Goal: Information Seeking & Learning: Understand process/instructions

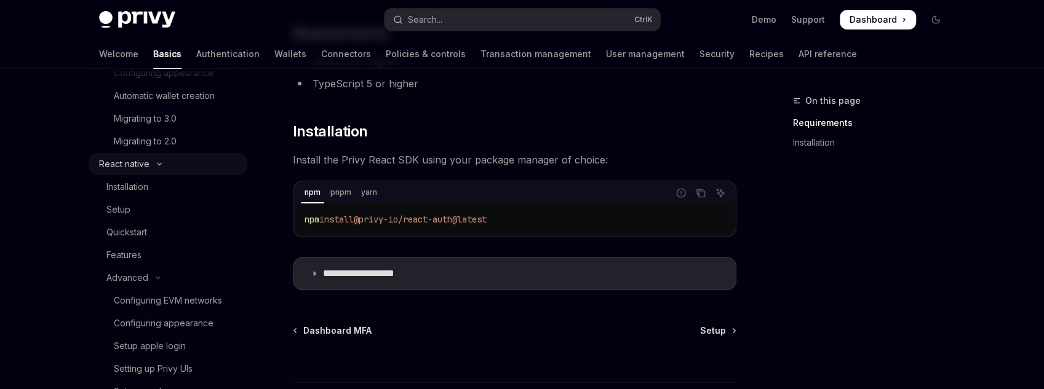
scroll to position [443, 0]
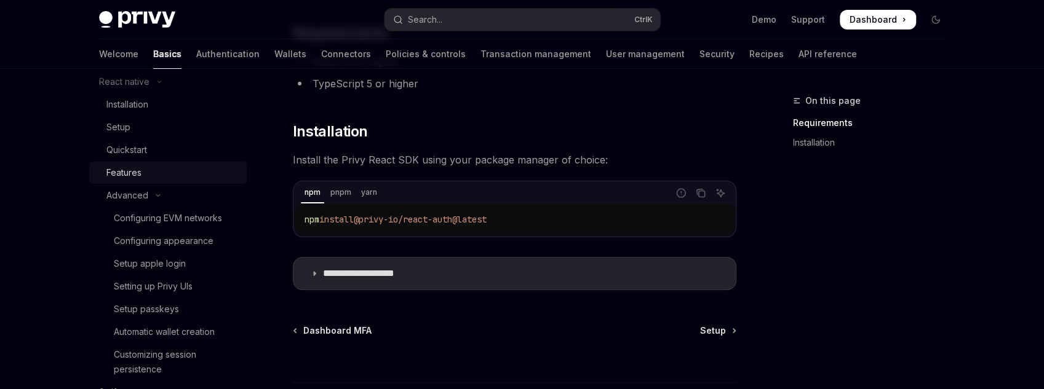
click at [145, 165] on div "Features" at bounding box center [172, 172] width 133 height 15
type textarea "*"
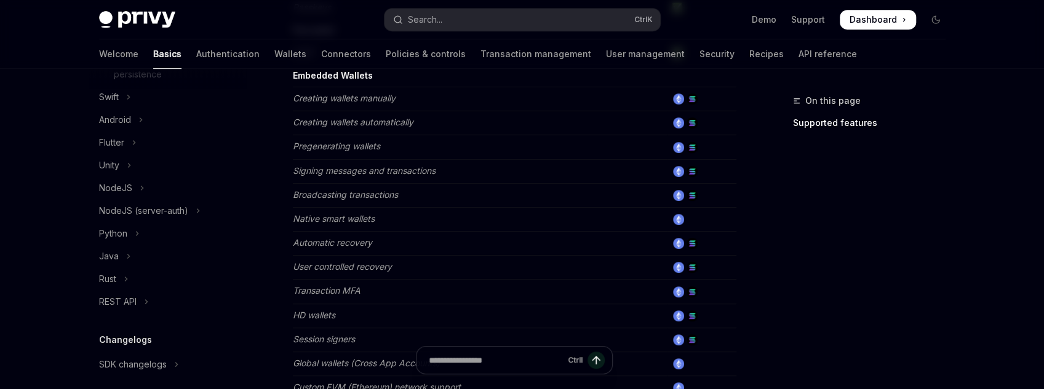
scroll to position [443, 0]
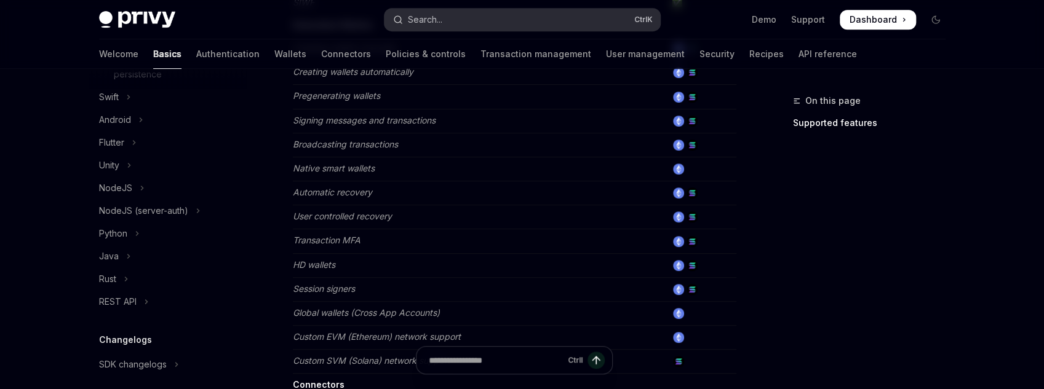
click at [415, 18] on div "Search..." at bounding box center [425, 19] width 34 height 15
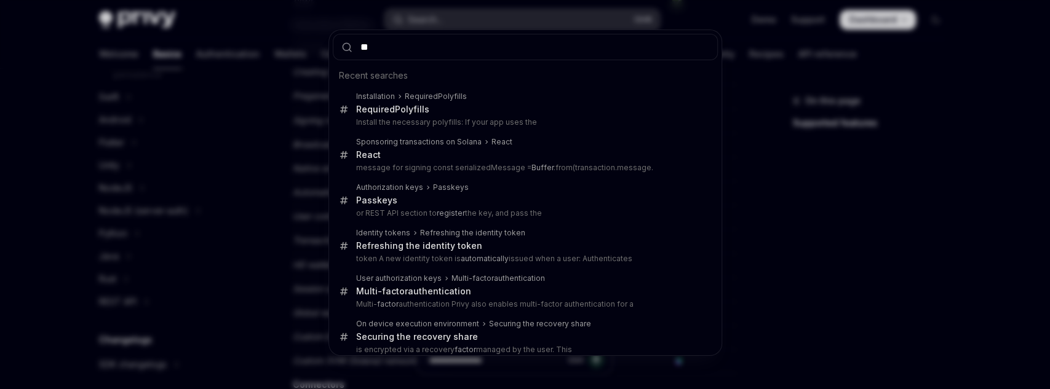
type input "***"
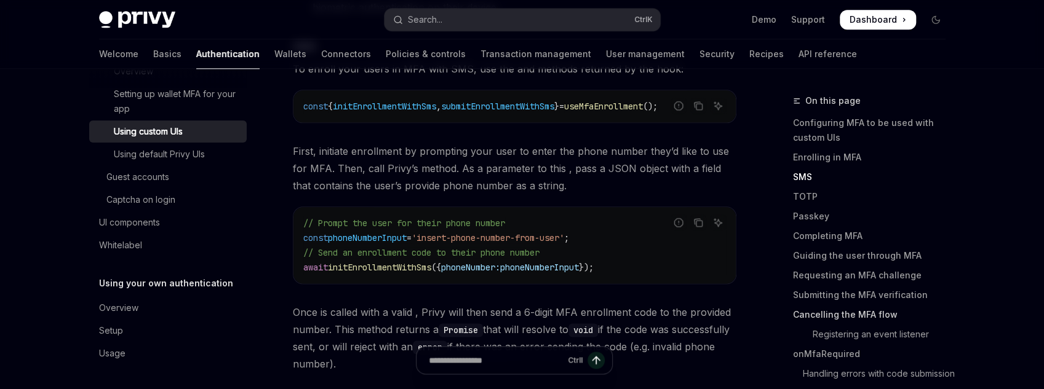
scroll to position [19, 0]
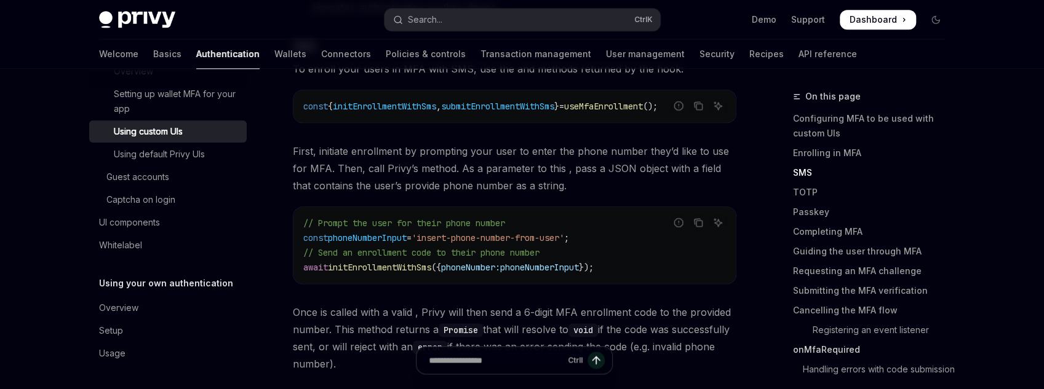
click at [819, 340] on link "onMfaRequired" at bounding box center [874, 350] width 162 height 20
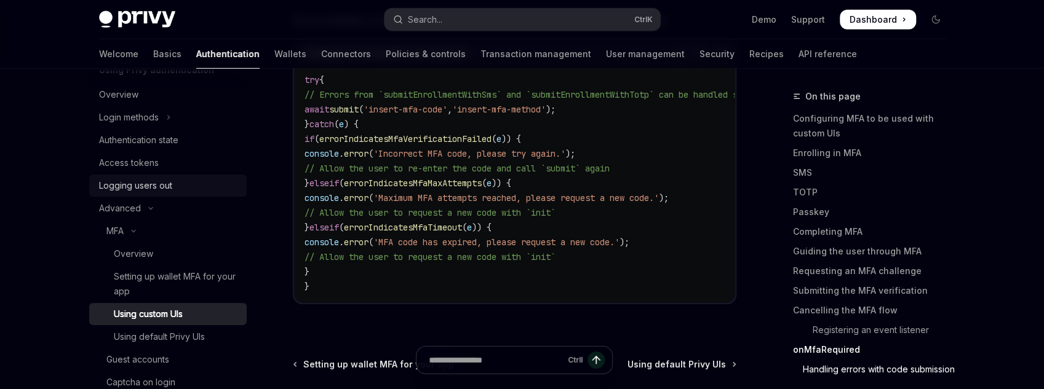
scroll to position [54, 0]
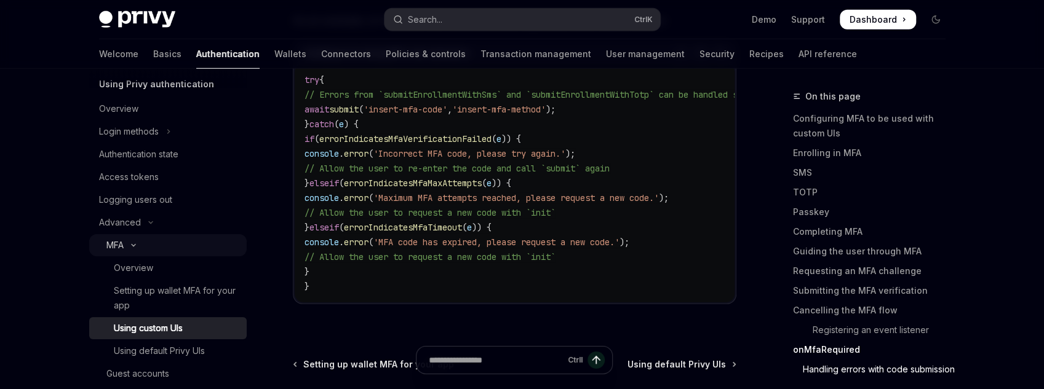
click at [122, 247] on div "MFA" at bounding box center [114, 245] width 17 height 15
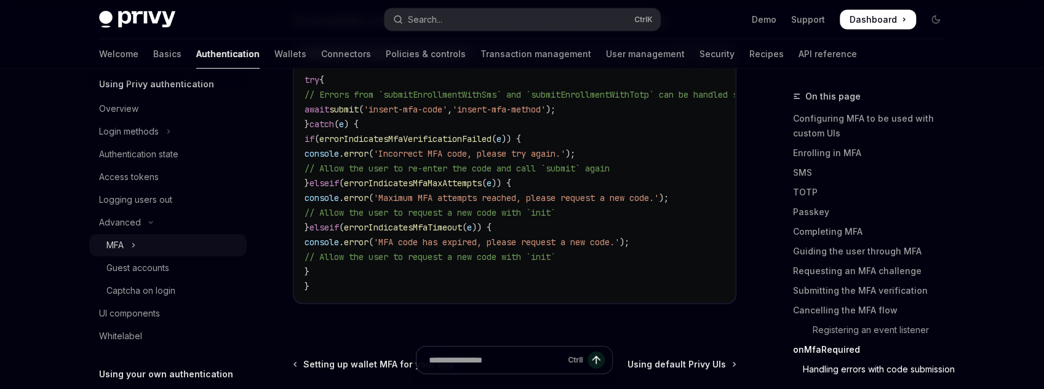
click at [122, 247] on div "MFA" at bounding box center [114, 245] width 17 height 15
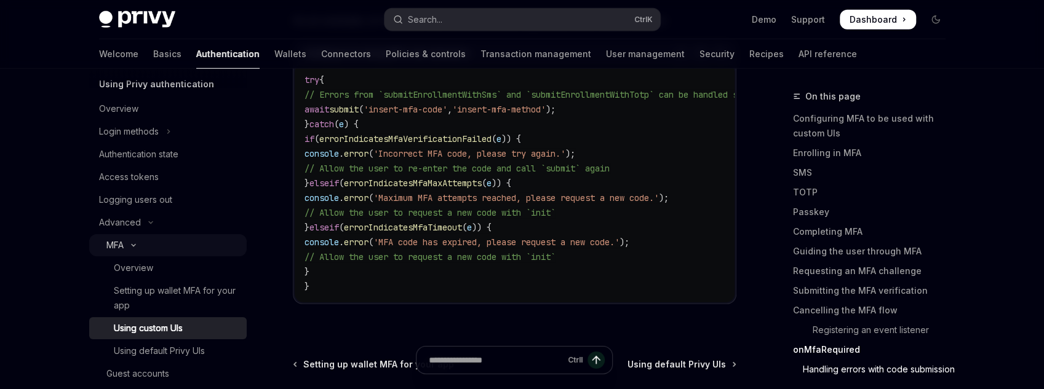
click at [122, 240] on div "MFA" at bounding box center [114, 245] width 17 height 15
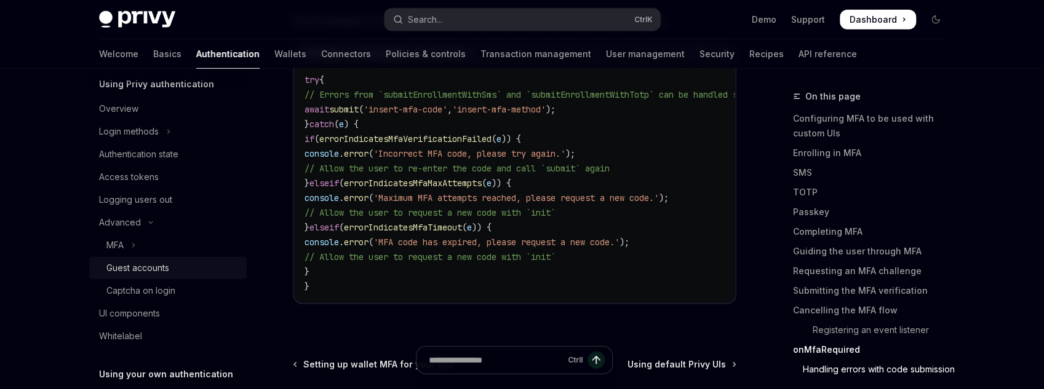
click at [146, 272] on div "Guest accounts" at bounding box center [137, 268] width 63 height 15
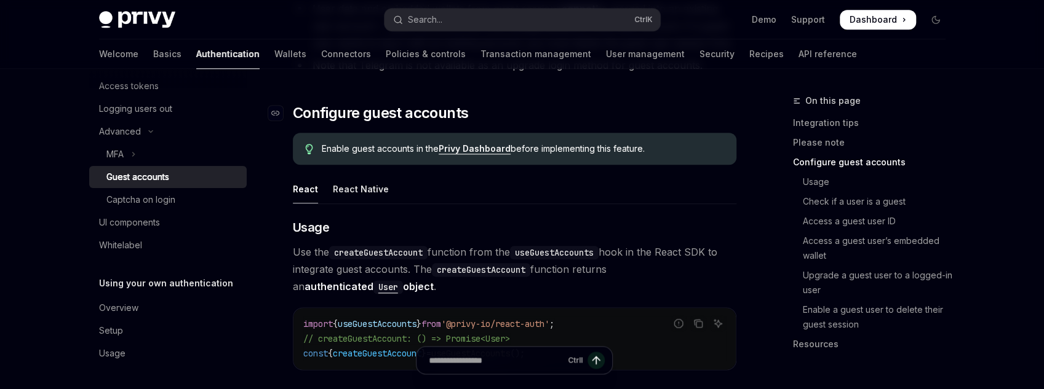
scroll to position [935, 0]
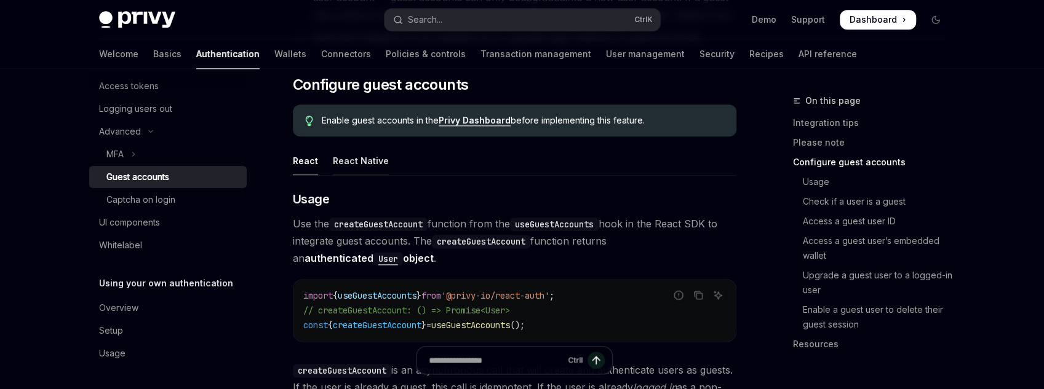
click at [367, 146] on div "React Native" at bounding box center [361, 160] width 56 height 29
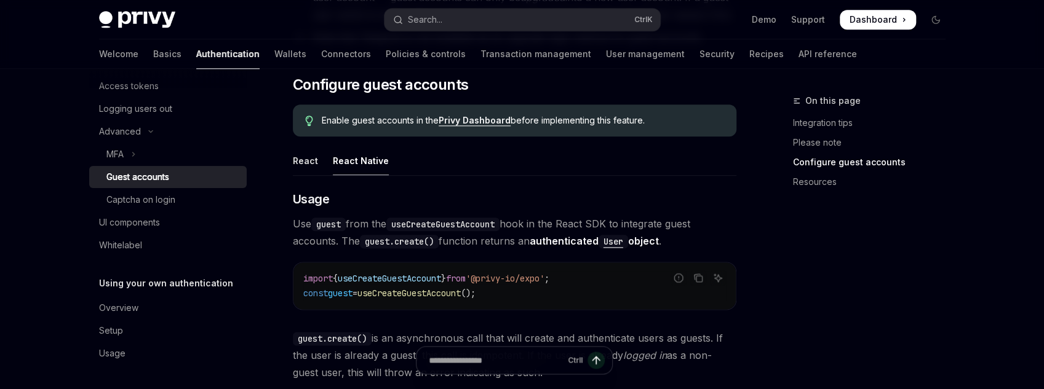
click at [287, 126] on div "Advanced Guest accounts OpenAI Open in ChatGPT OpenAI Open in ChatGPT Privy ena…" at bounding box center [399, 387] width 679 height 2456
click at [296, 146] on div "React" at bounding box center [305, 160] width 25 height 29
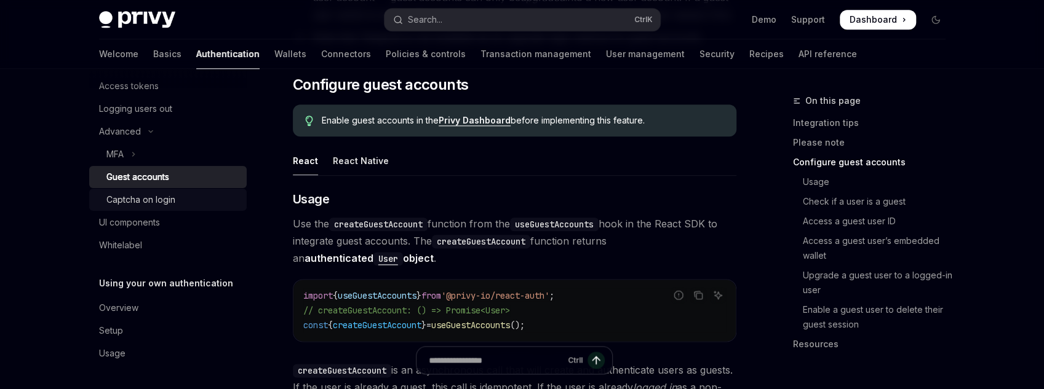
click at [203, 199] on div "Captcha on login" at bounding box center [172, 199] width 133 height 15
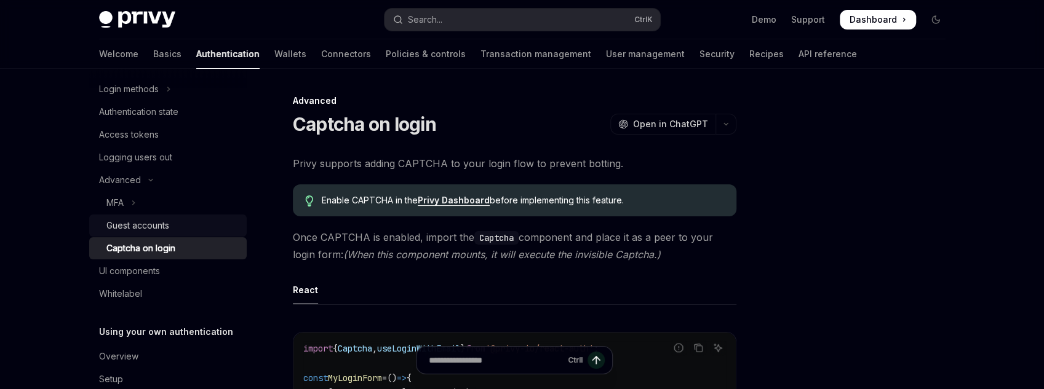
scroll to position [95, 0]
click at [150, 209] on button "MFA" at bounding box center [167, 203] width 157 height 22
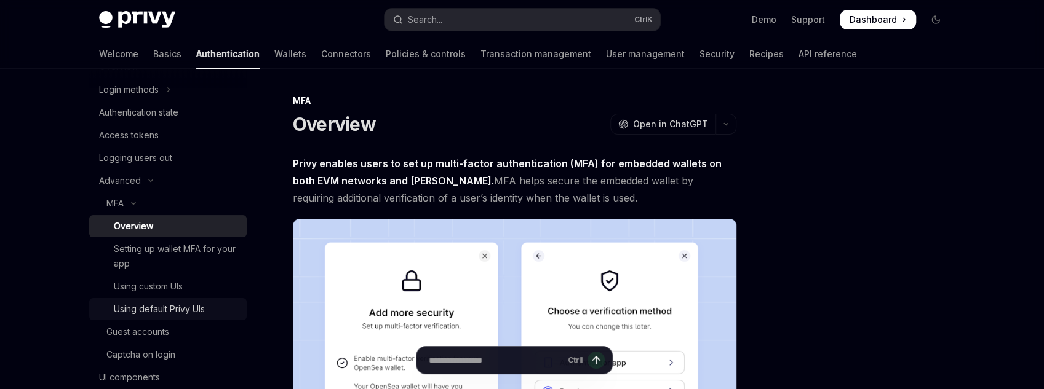
click at [183, 314] on div "Using default Privy UIs" at bounding box center [159, 309] width 91 height 15
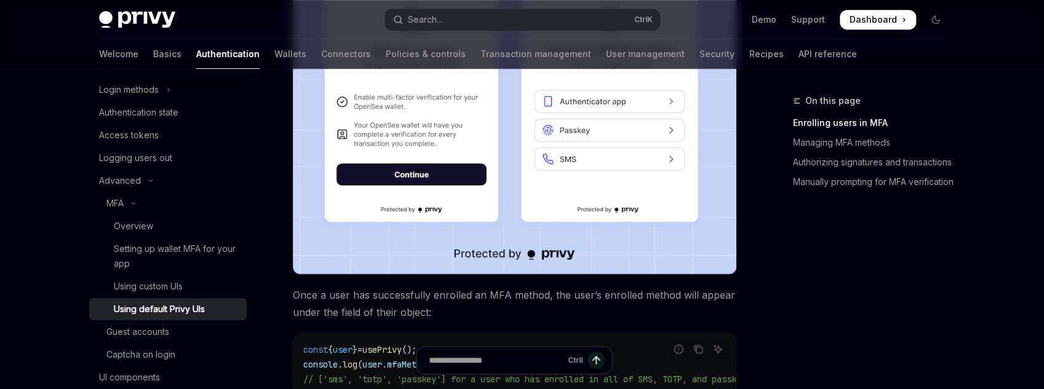
scroll to position [590, 0]
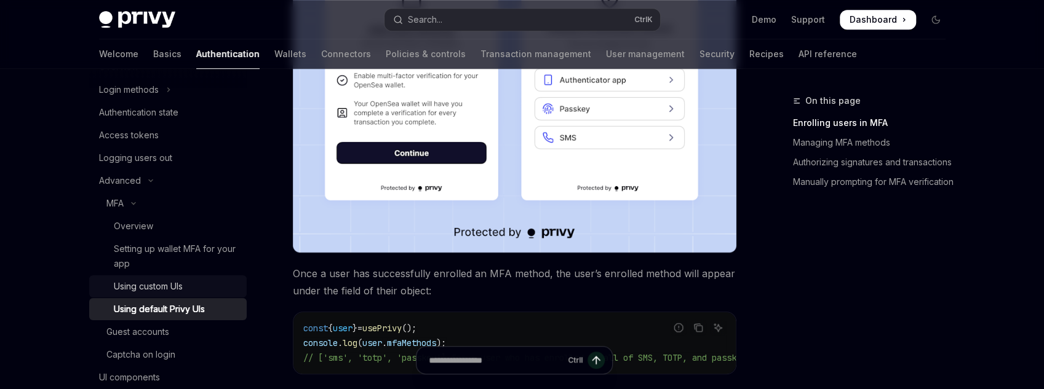
click at [171, 279] on div "Using custom UIs" at bounding box center [148, 286] width 69 height 15
type textarea "*"
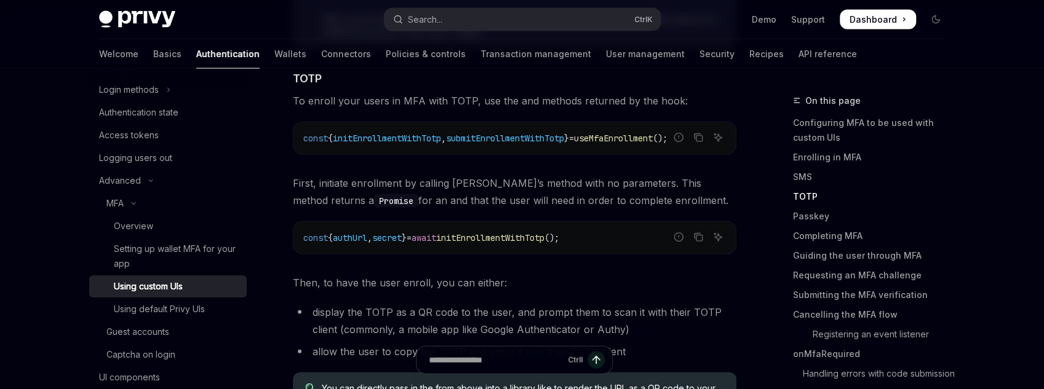
scroll to position [1624, 0]
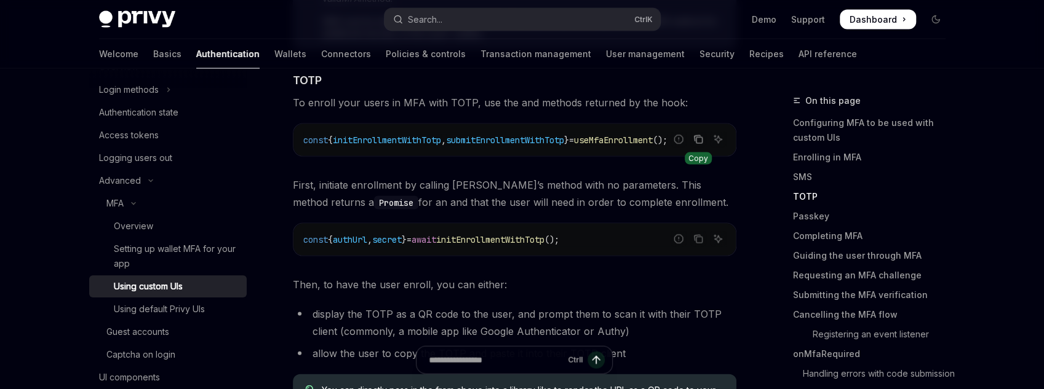
click at [700, 132] on button "Copy the contents from the code block" at bounding box center [698, 140] width 16 height 16
click at [668, 316] on li "display the TOTP as a QR code to the user, and prompt them to scan it with thei…" at bounding box center [514, 323] width 443 height 34
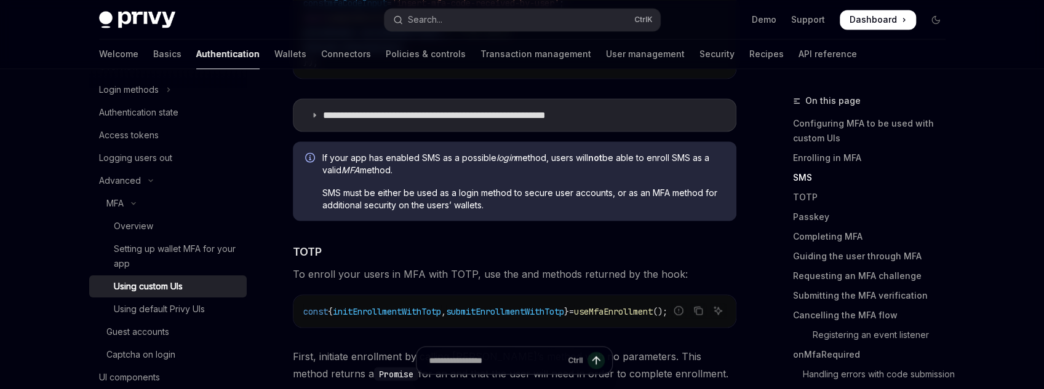
scroll to position [1427, 0]
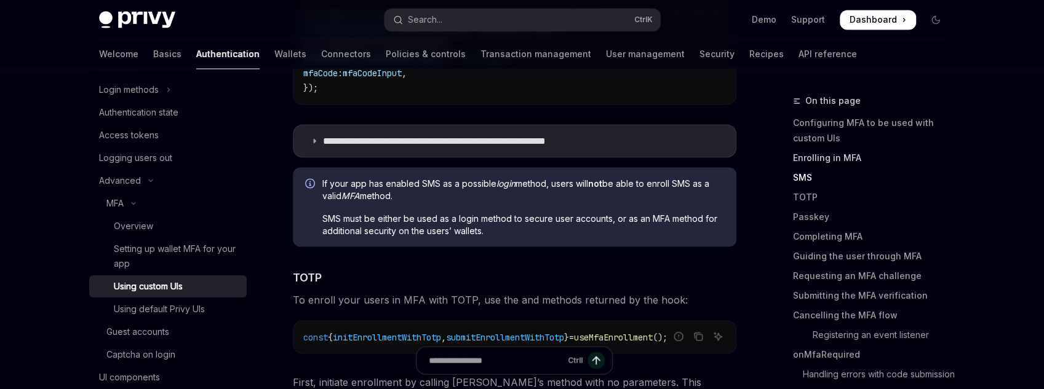
click at [850, 156] on link "Enrolling in MFA" at bounding box center [874, 158] width 162 height 20
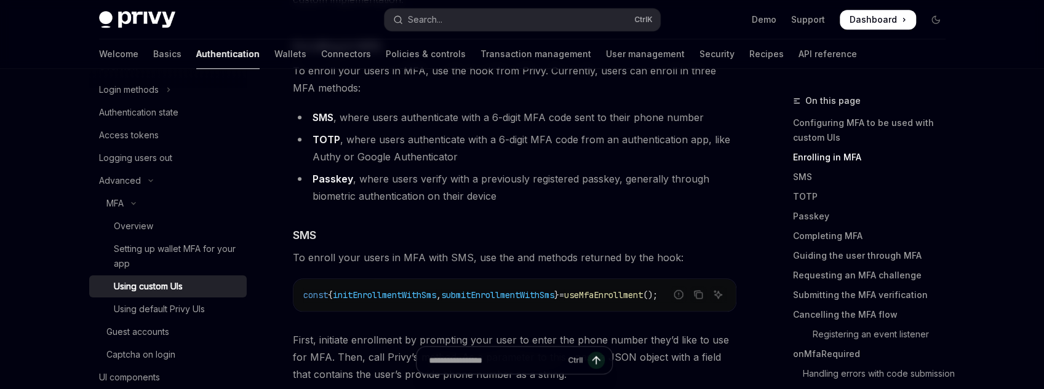
scroll to position [860, 0]
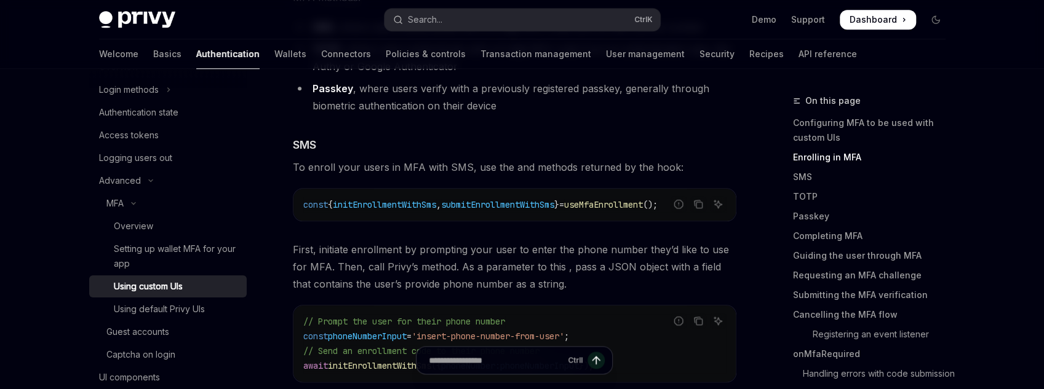
click at [510, 205] on span "submitEnrollmentWithSms" at bounding box center [497, 204] width 113 height 11
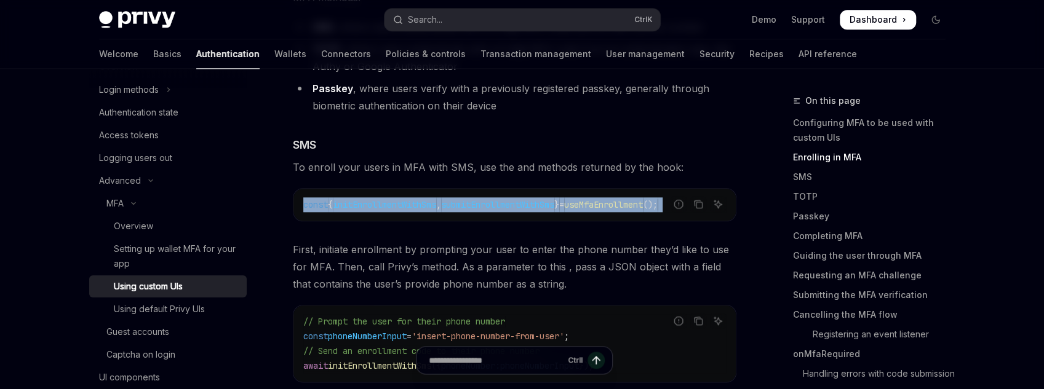
click at [510, 205] on span "submitEnrollmentWithSms" at bounding box center [497, 204] width 113 height 11
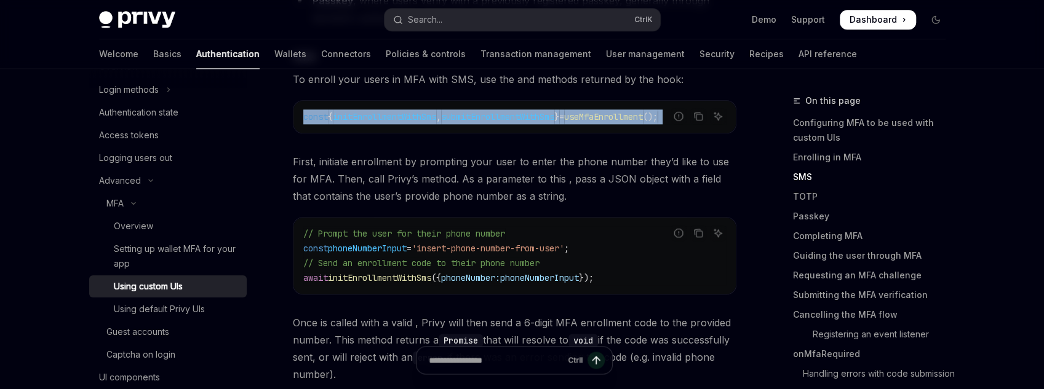
scroll to position [958, 0]
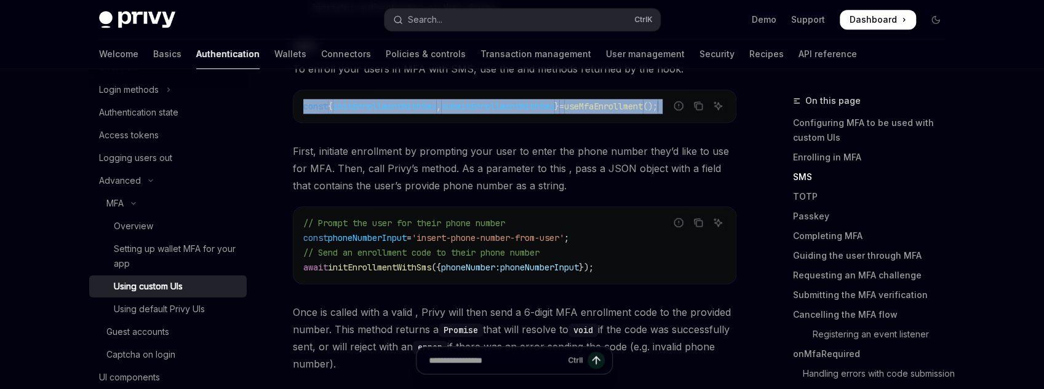
copy code "const { initEnrollmentWithSms , submitEnrollmentWithSms } = useMfaEnrollment ();"
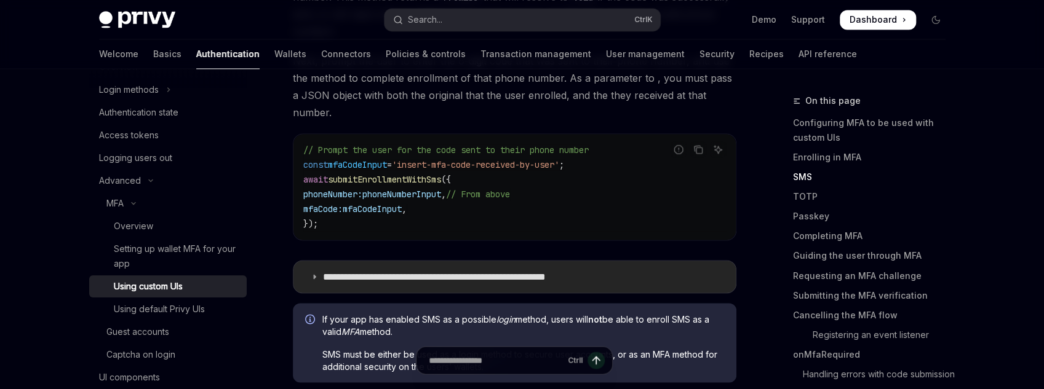
scroll to position [1303, 0]
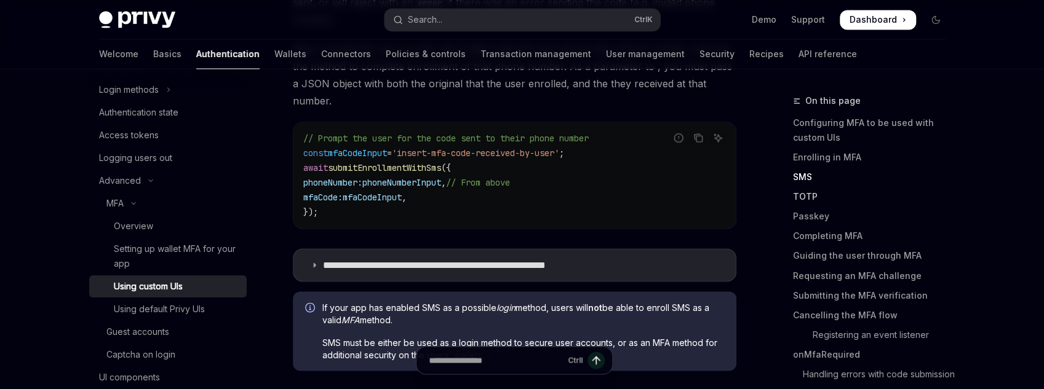
click at [795, 199] on link "TOTP" at bounding box center [874, 197] width 162 height 20
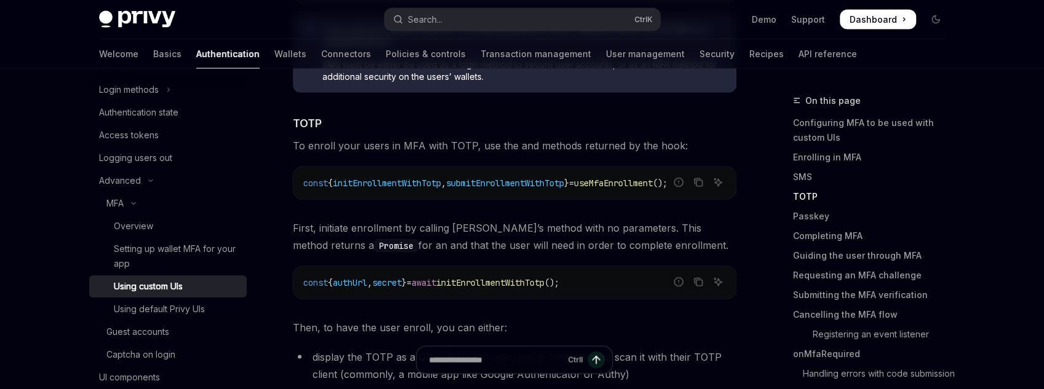
scroll to position [1582, 0]
click at [544, 276] on span "initEnrollmentWithTotp" at bounding box center [490, 281] width 108 height 11
copy span "initEnrollmentWithTotp"
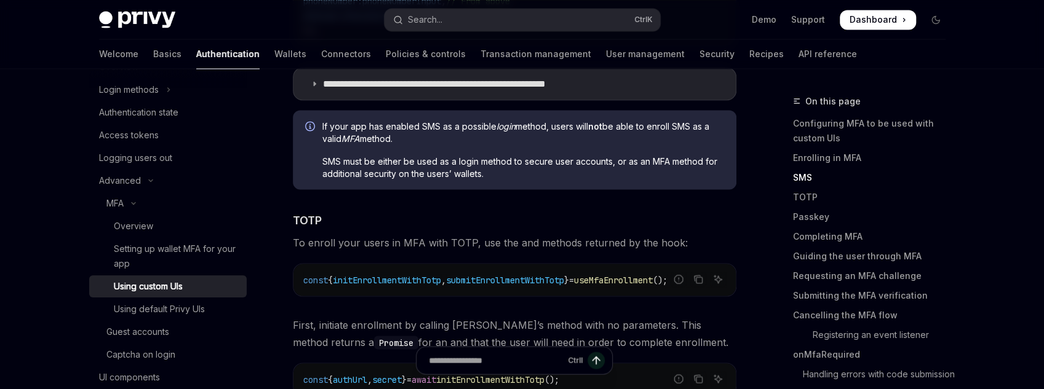
click at [622, 316] on span "First, initiate enrollment by calling [PERSON_NAME]’s method with no parameters…" at bounding box center [514, 333] width 443 height 34
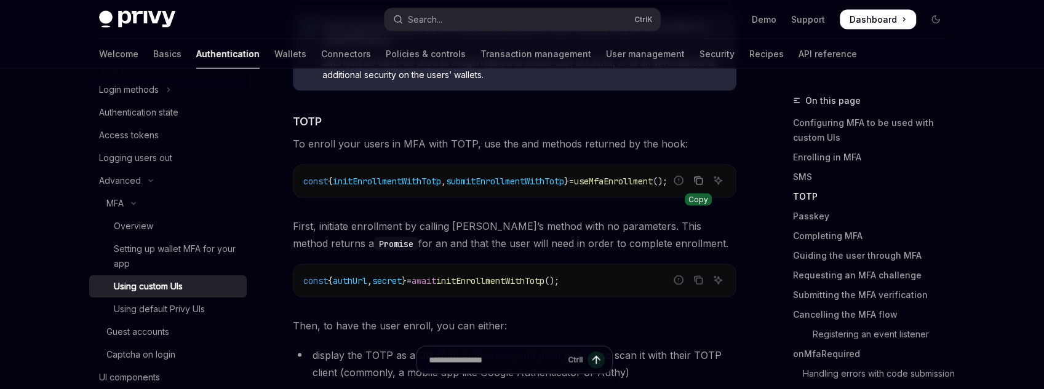
click at [692, 173] on button "Copy the contents from the code block" at bounding box center [698, 181] width 16 height 16
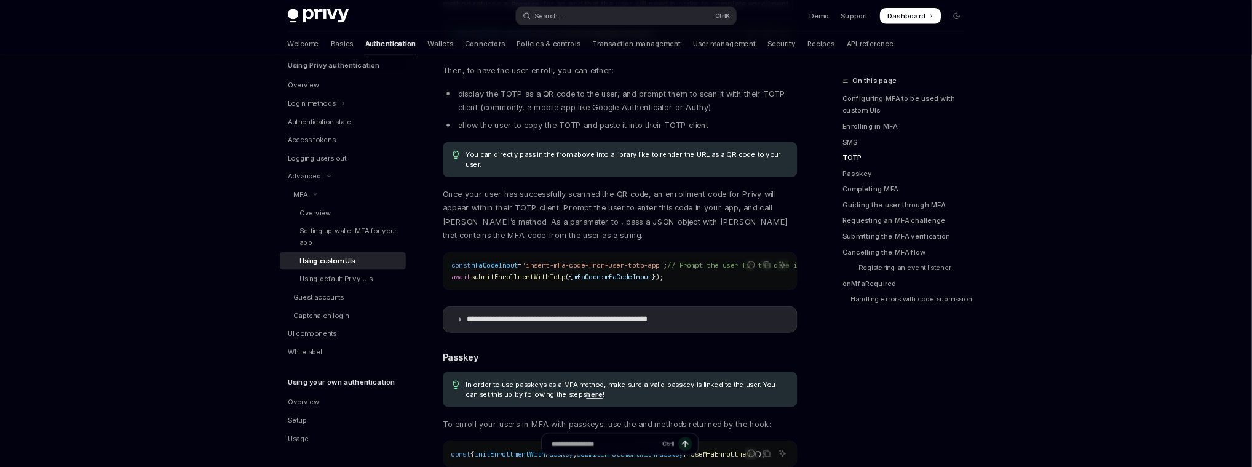
scroll to position [56, 0]
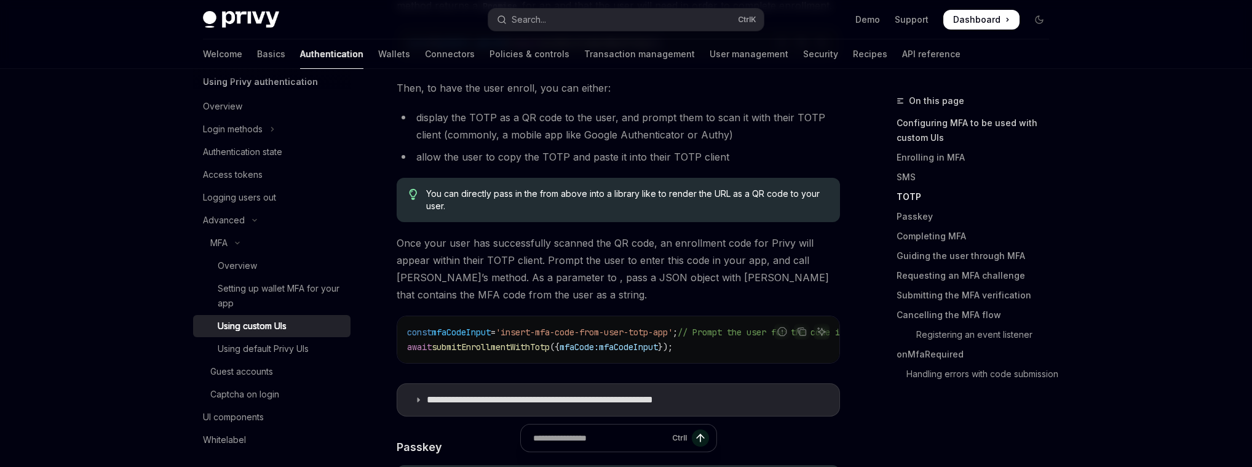
click at [966, 130] on link "Configuring MFA to be used with custom UIs" at bounding box center [978, 130] width 162 height 34
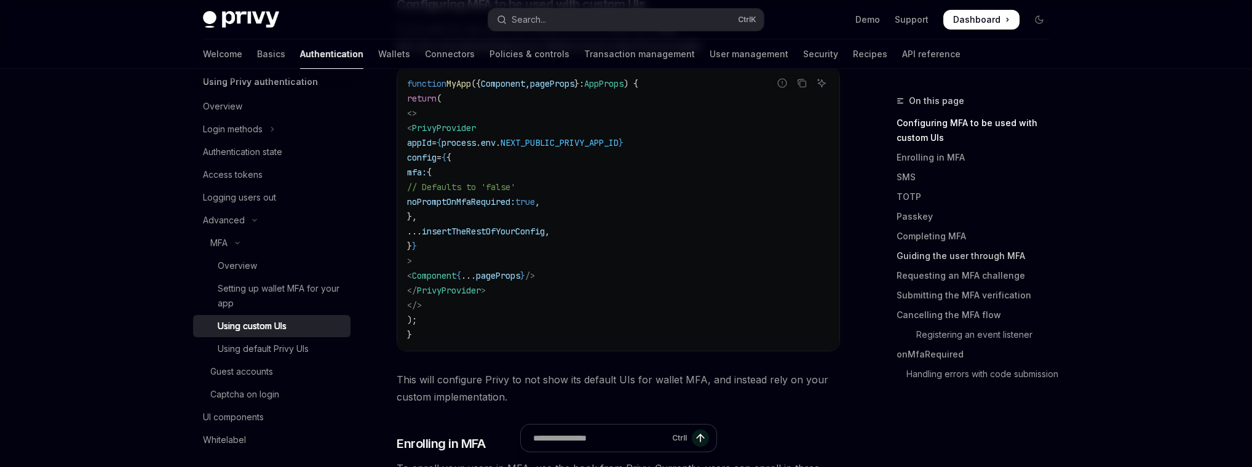
scroll to position [367, 0]
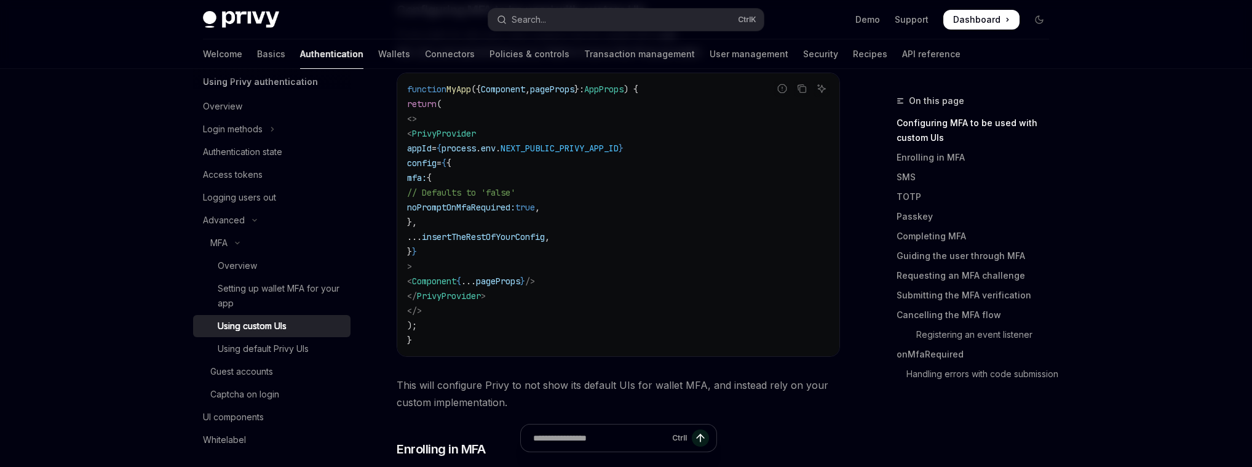
type textarea "*"
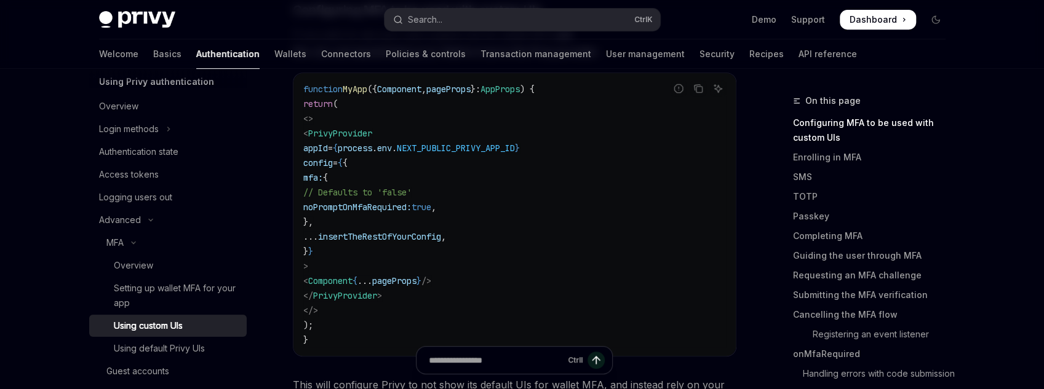
click at [411, 205] on span "noPromptOnMfaRequired:" at bounding box center [357, 207] width 108 height 11
click at [411, 208] on span "noPromptOnMfaRequired:" at bounding box center [357, 207] width 108 height 11
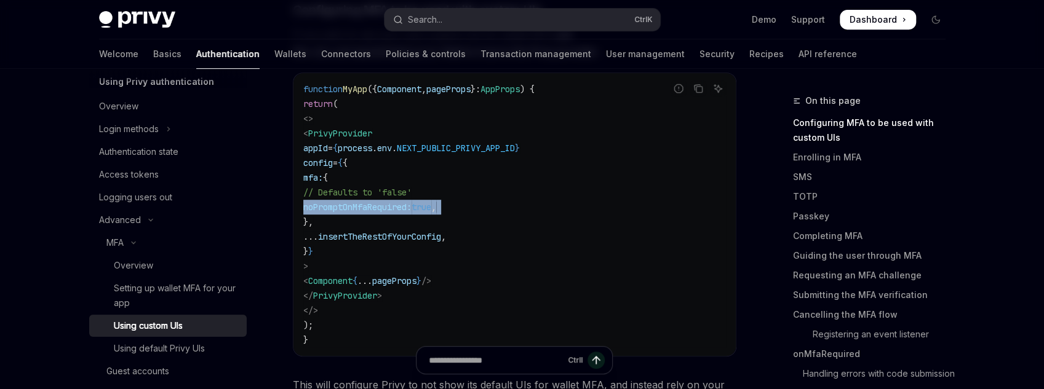
click at [411, 208] on span "noPromptOnMfaRequired:" at bounding box center [357, 207] width 108 height 11
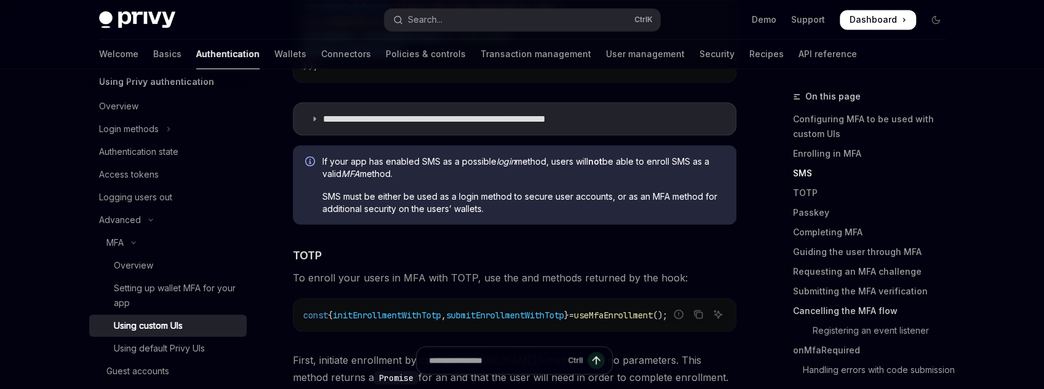
scroll to position [19, 0]
click at [871, 370] on link "Handling errors with code submission" at bounding box center [874, 370] width 162 height 20
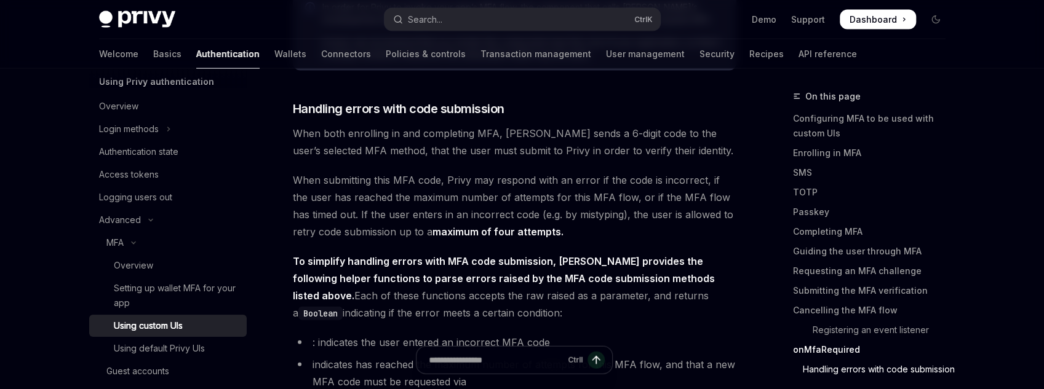
click at [839, 340] on link "onMfaRequired" at bounding box center [874, 350] width 162 height 20
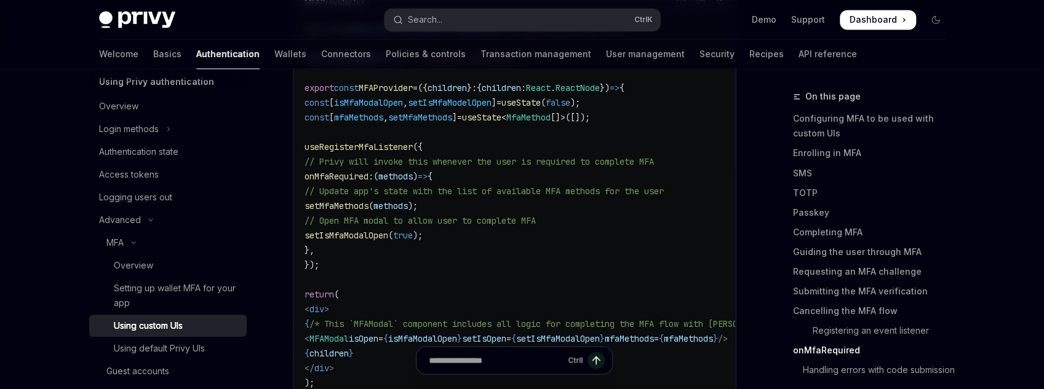
scroll to position [4525, 0]
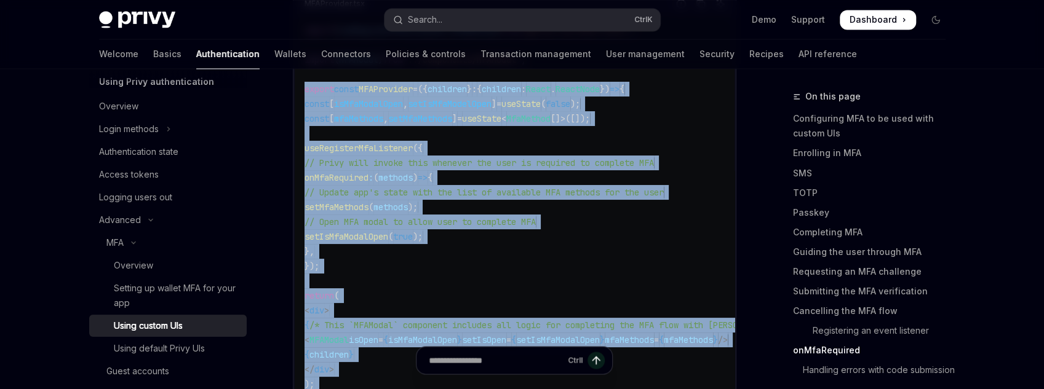
drag, startPoint x: 308, startPoint y: 93, endPoint x: 322, endPoint y: 384, distance: 291.8
copy div "loremi dolor SITAmetcons = ({ adipisci } : { elitsedd : Eiusm . TempoRinc }) =>…"
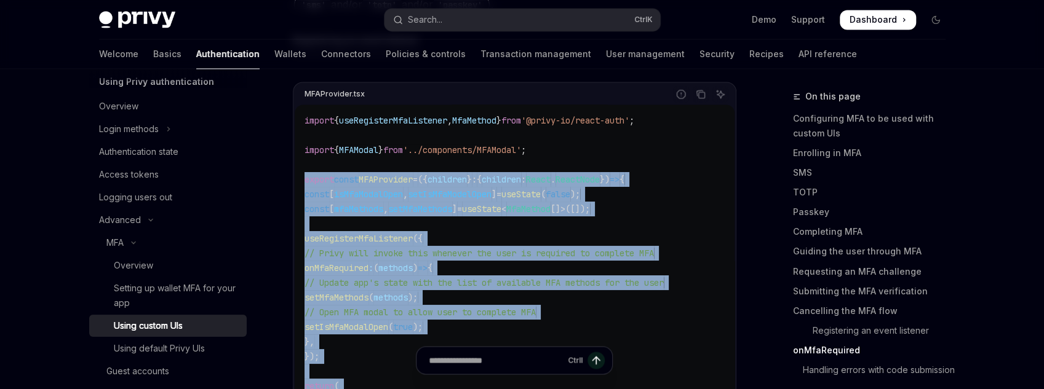
scroll to position [4427, 0]
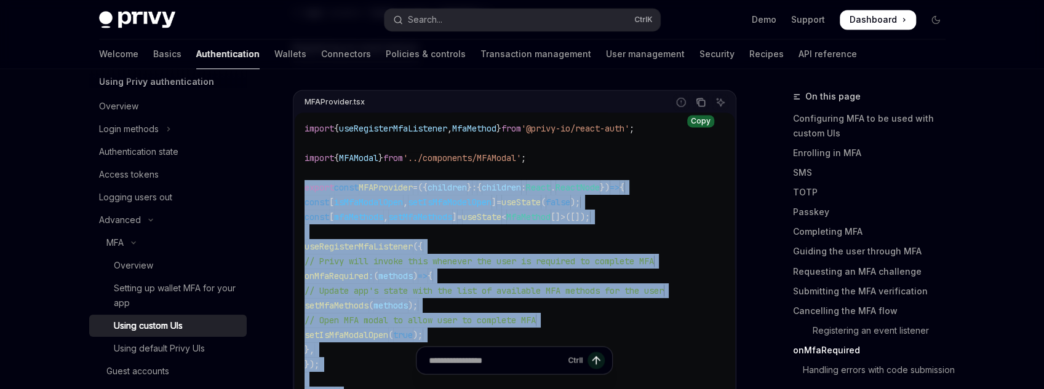
click at [706, 94] on button "Copy the contents from the code block" at bounding box center [700, 102] width 16 height 16
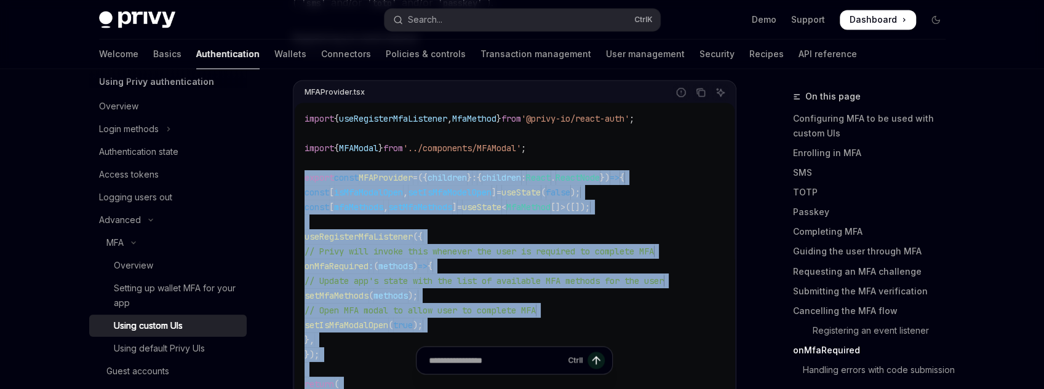
scroll to position [4574, 0]
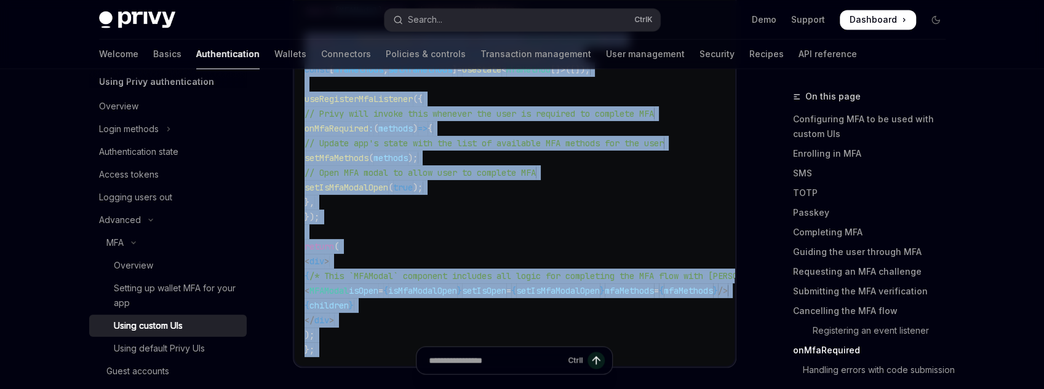
click at [483, 204] on code "import { useRegisterMfaListener , MfaMethod } from '@privy-io/react-auth' ; imp…" at bounding box center [601, 166] width 595 height 384
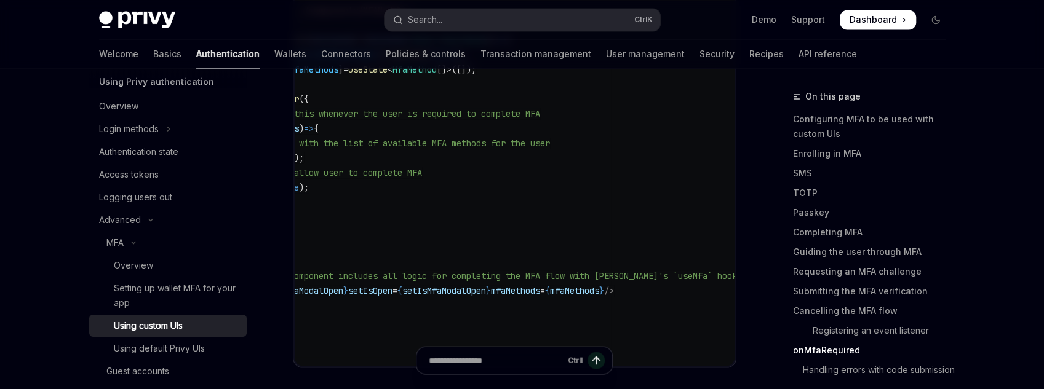
scroll to position [0, 0]
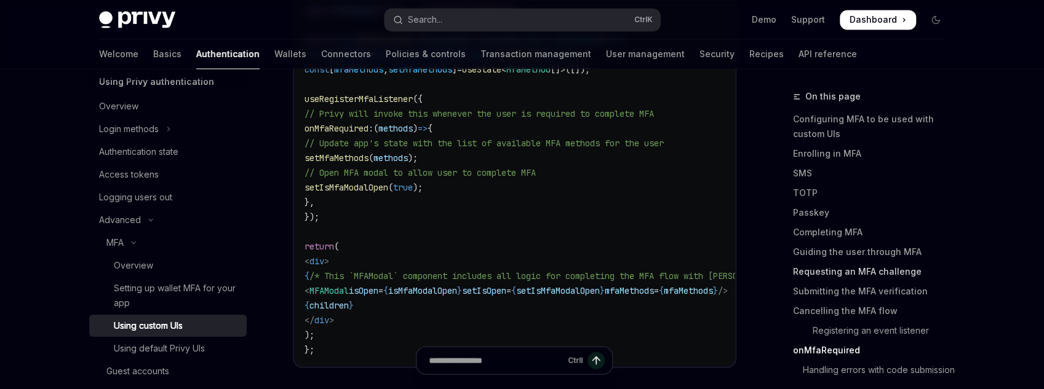
click at [863, 261] on link "Requesting an MFA challenge" at bounding box center [874, 271] width 162 height 20
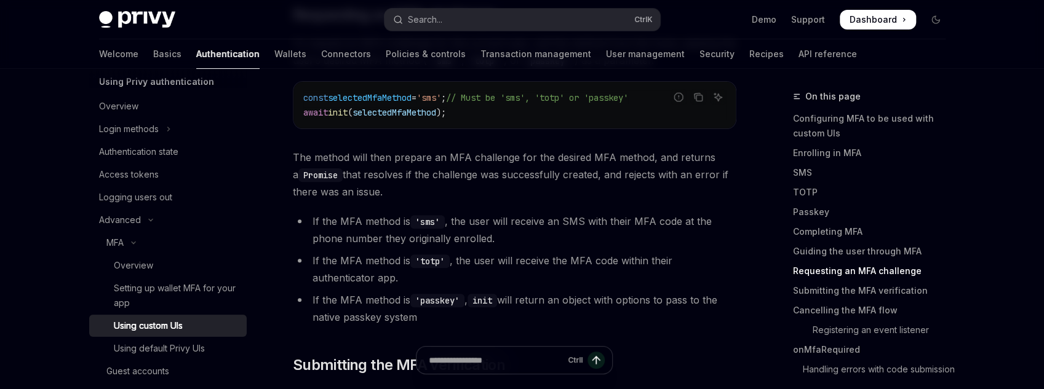
scroll to position [3349, 0]
click at [129, 132] on div "Login methods" at bounding box center [129, 129] width 60 height 15
type textarea "*"
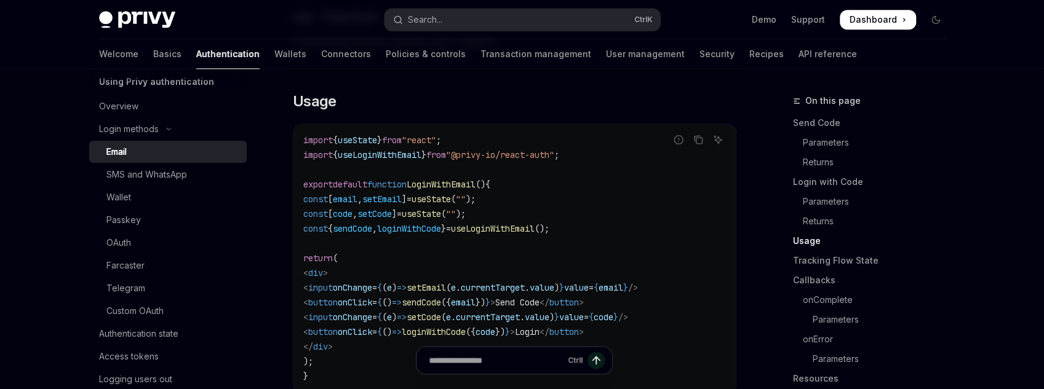
scroll to position [1082, 0]
click at [534, 226] on span "useLoginWithEmail" at bounding box center [493, 228] width 84 height 11
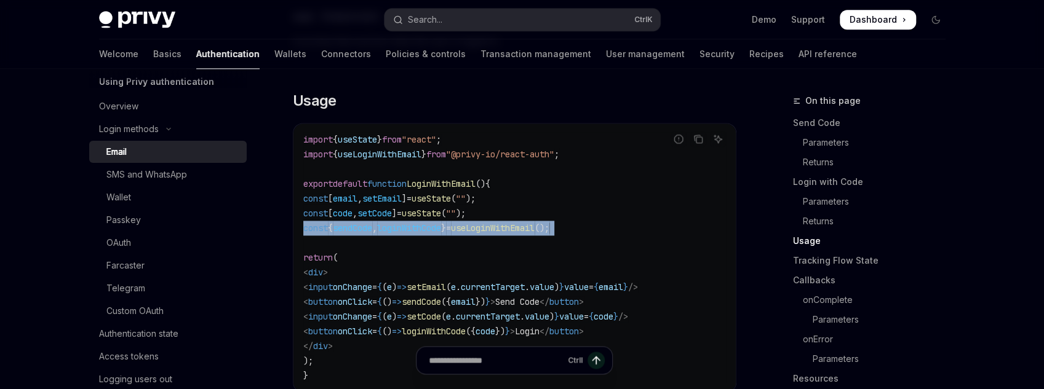
copy code "const { sendCode , loginWithCode } = useLoginWithEmail ();"
